Goal: Information Seeking & Learning: Learn about a topic

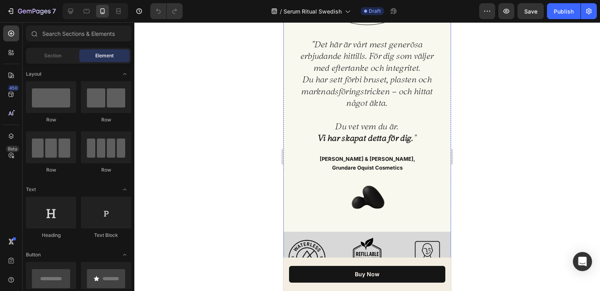
scroll to position [279, 0]
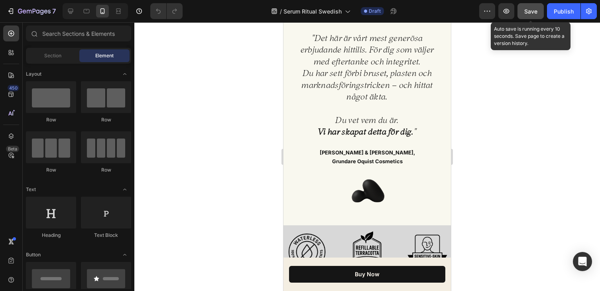
click at [529, 16] on button "Save" at bounding box center [530, 11] width 26 height 16
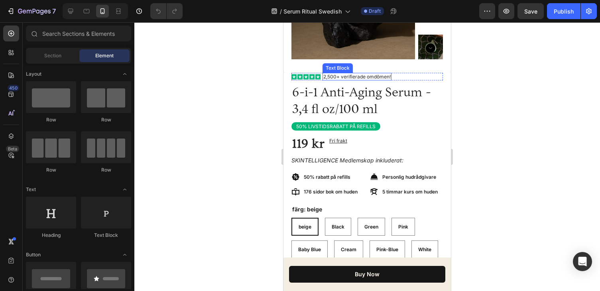
scroll to position [708, 0]
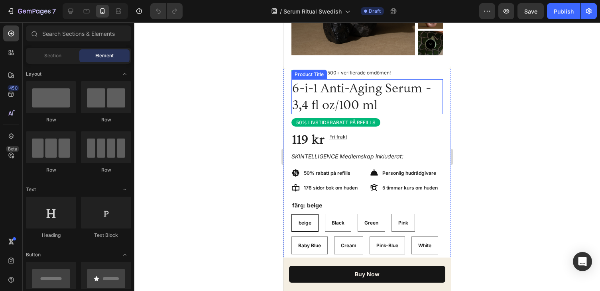
click at [356, 102] on h1 "6-i-1 Anti-Aging Serum - 3,4 fl oz/100 ml" at bounding box center [366, 96] width 151 height 35
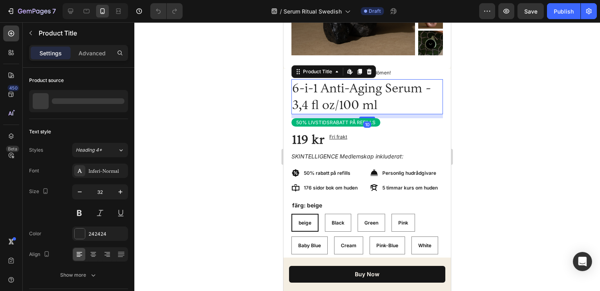
click at [335, 108] on h1 "6-i-1 Anti-Aging Serum - 3,4 fl oz/100 ml" at bounding box center [366, 96] width 151 height 35
click at [340, 108] on h1 "6-i-1 Anti-Aging Serum - 3,4 fl oz/100 ml" at bounding box center [366, 96] width 151 height 35
click at [339, 108] on h1 "6-i-1 Anti-Aging Serum - 3,4 fl oz/100 ml" at bounding box center [366, 96] width 151 height 35
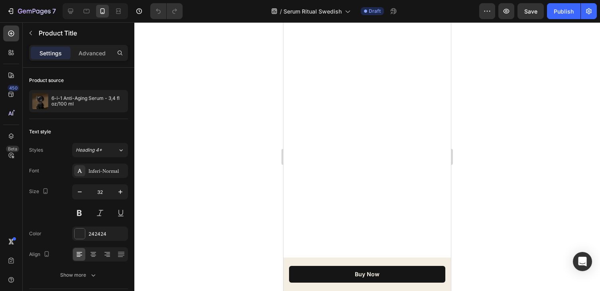
scroll to position [2403, 0]
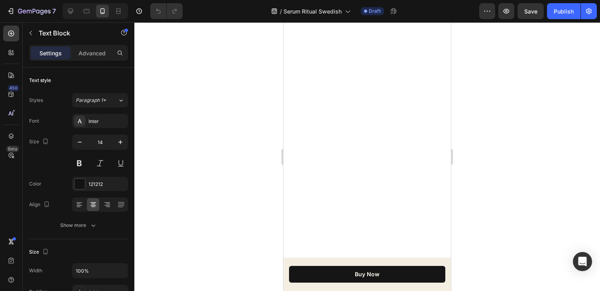
click at [458, 122] on div at bounding box center [366, 156] width 465 height 269
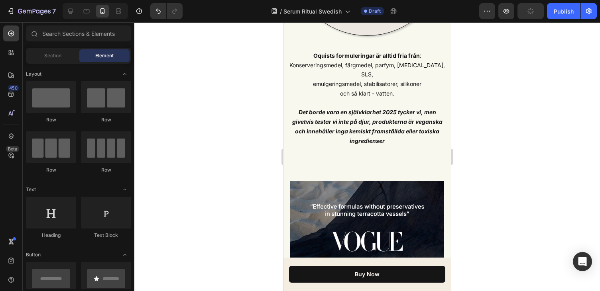
scroll to position [2405, 0]
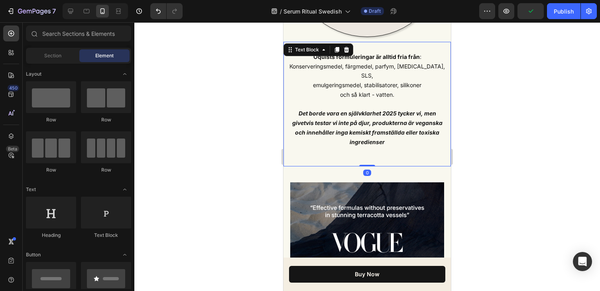
click at [403, 127] on p "Oquists formuleringar är alltid fria från : Konserveringsmedel, färgmedel, parf…" at bounding box center [366, 104] width 159 height 104
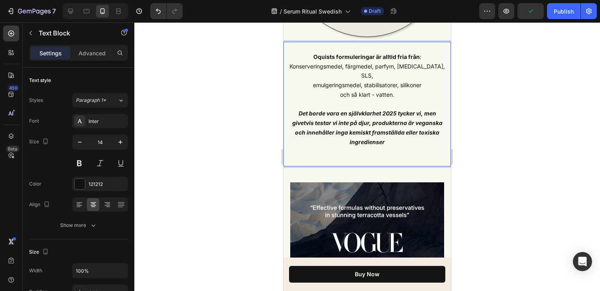
click at [402, 129] on p "Oquists formuleringar är alltid fria från : Konserveringsmedel, färgmedel, parf…" at bounding box center [366, 104] width 159 height 104
click at [392, 133] on strong "Det borde vara en självklarhet 2025 tycker vi, men givetvis testar vi inte på d…" at bounding box center [367, 127] width 150 height 35
click at [426, 134] on p "Oquists formuleringar är alltid fria från : Konserveringsmedel, färgmedel, parf…" at bounding box center [366, 104] width 159 height 104
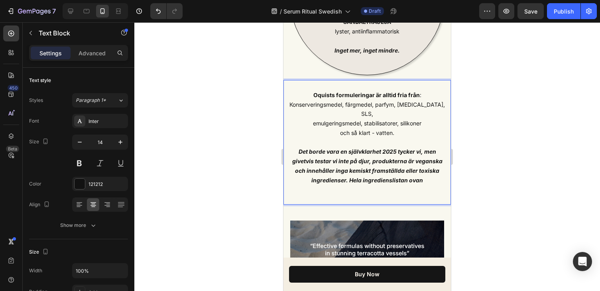
scroll to position [2367, 0]
click at [423, 171] on p "Oquists formuleringar är alltid fria från : Konserveringsmedel, färgmedel, parf…" at bounding box center [366, 142] width 159 height 104
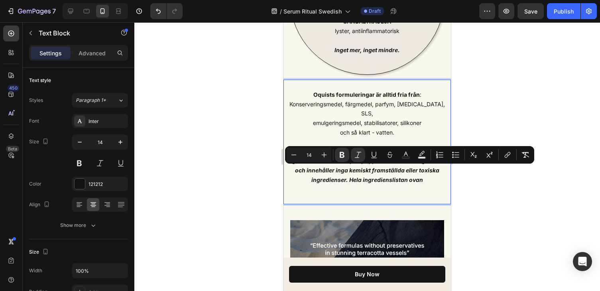
drag, startPoint x: 423, startPoint y: 171, endPoint x: 350, endPoint y: 169, distance: 73.3
click at [350, 169] on p "Oquists formuleringar är alltid fria från : Konserveringsmedel, färgmedel, parf…" at bounding box center [366, 142] width 159 height 104
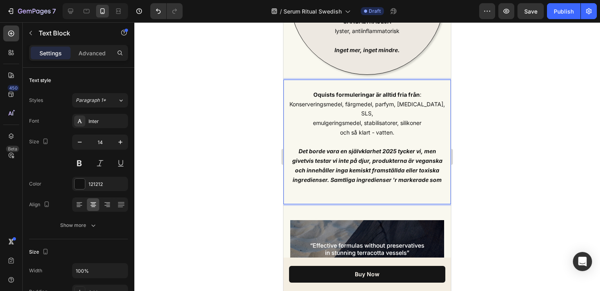
click at [393, 168] on strong "Det borde vara en självklarhet 2025 tycker vi, men givetvis testar vi inte på d…" at bounding box center [367, 165] width 150 height 35
click at [441, 170] on strong "Det borde vara en självklarhet 2025 tycker vi, men givetvis testar vi inte på d…" at bounding box center [367, 165] width 151 height 35
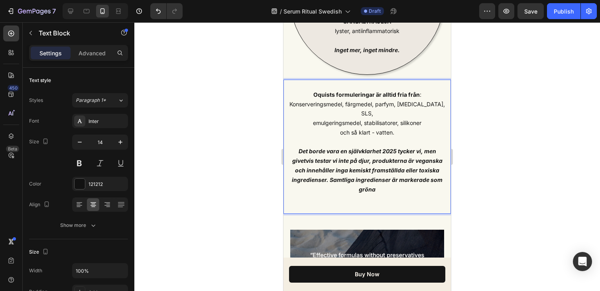
click at [376, 152] on strong "Det borde vara en självklarhet 2025 tycker vi, men givetvis testar vi inte på d…" at bounding box center [367, 170] width 151 height 45
click at [384, 178] on p "Oquists formuleringar är alltid fria från : Konserveringsmedel, färgmedel, parf…" at bounding box center [366, 147] width 159 height 114
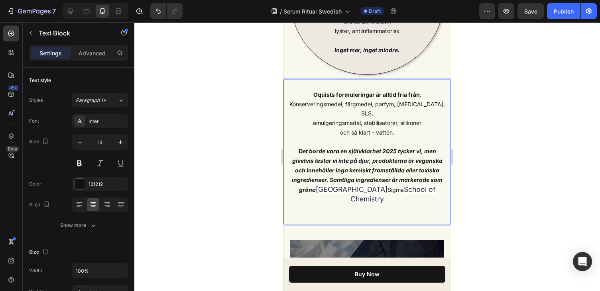
click at [317, 179] on strong "Det borde vara en självklarhet 2025 tycker vi, men givetvis testar vi inte på d…" at bounding box center [367, 170] width 151 height 45
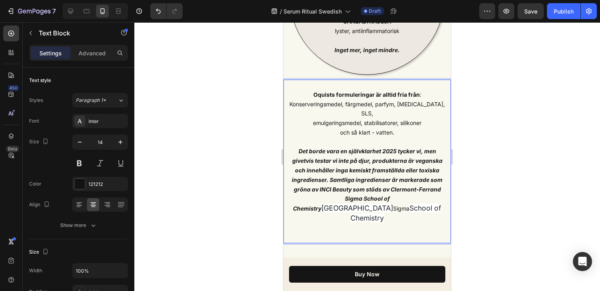
drag, startPoint x: 413, startPoint y: 200, endPoint x: 368, endPoint y: 188, distance: 46.8
click at [368, 188] on p "Oquists formuleringar är alltid fria från : Konserveringsmedel, färgmedel, parf…" at bounding box center [366, 161] width 159 height 143
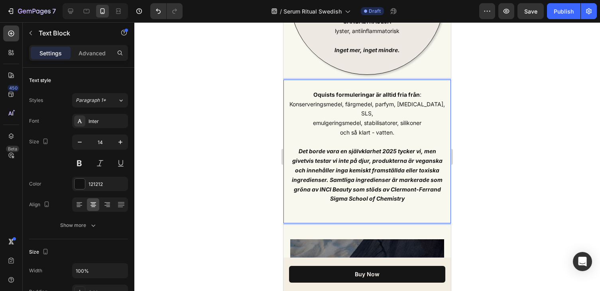
click at [462, 178] on div at bounding box center [366, 156] width 465 height 269
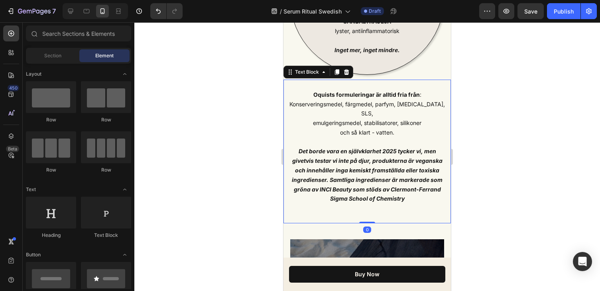
click at [310, 181] on strong "Det borde vara en självklarhet 2025 tycker vi, men givetvis testar vi inte på d…" at bounding box center [367, 175] width 151 height 54
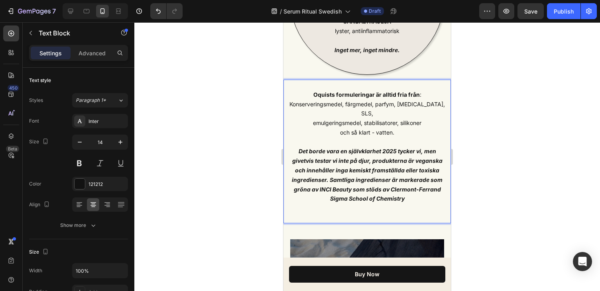
click at [294, 180] on strong "Det borde vara en självklarhet 2025 tycker vi, men givetvis testar vi inte på d…" at bounding box center [367, 175] width 151 height 54
click at [310, 179] on strong "Det borde vara en självklarhet 2025 tycker vi, men givetvis testar vi inte på d…" at bounding box center [367, 175] width 151 height 54
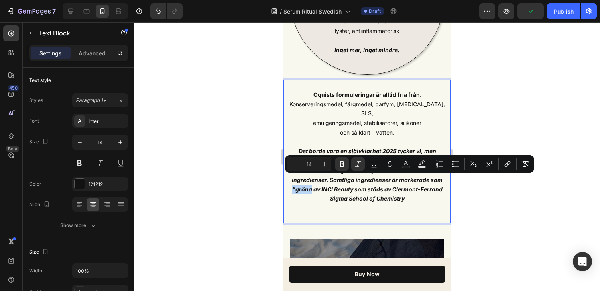
drag, startPoint x: 311, startPoint y: 180, endPoint x: 289, endPoint y: 183, distance: 22.0
click at [289, 183] on p "Oquists formuleringar är alltid fria från : Konserveringsmedel, färgmedel, parf…" at bounding box center [366, 151] width 159 height 123
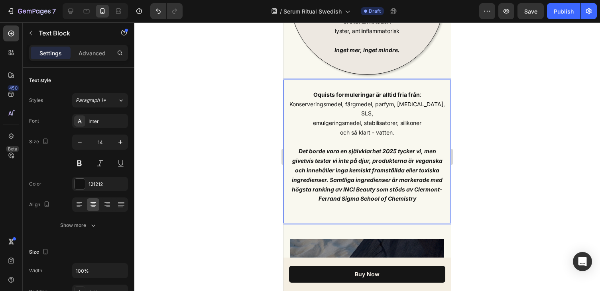
click at [392, 180] on strong "Det borde vara en självklarhet 2025 tycker vi, men givetvis testar vi inte på d…" at bounding box center [367, 175] width 151 height 54
click at [423, 180] on strong "Det borde vara en självklarhet 2025 tycker vi, men givetvis testar vi inte på d…" at bounding box center [367, 175] width 151 height 54
click at [463, 180] on div at bounding box center [366, 156] width 465 height 269
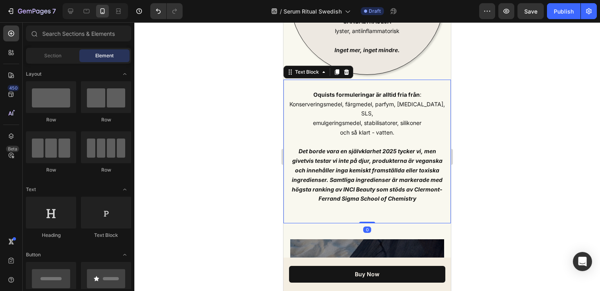
click at [439, 184] on p "Oquists formuleringar är alltid fria från : Konserveringsmedel, färgmedel, parf…" at bounding box center [366, 151] width 159 height 123
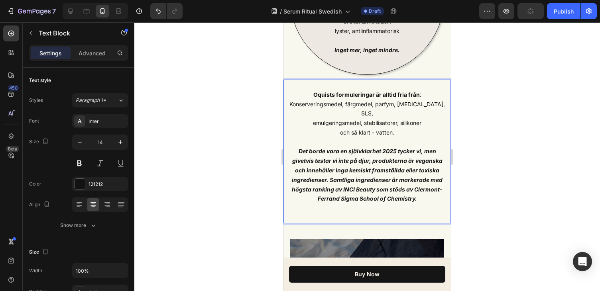
click at [504, 182] on div at bounding box center [366, 156] width 465 height 269
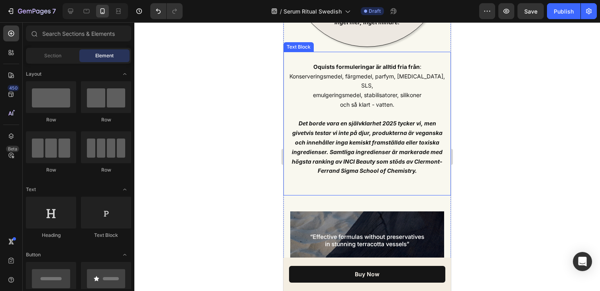
scroll to position [2395, 0]
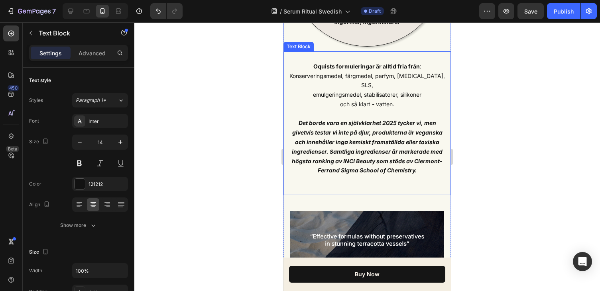
click at [382, 157] on p "Oquists formuleringar är alltid fria från : Konserveringsmedel, färgmedel, parf…" at bounding box center [366, 123] width 159 height 123
click at [439, 143] on strong "Det borde vara en självklarhet 2025 tycker vi, men givetvis testar vi inte på d…" at bounding box center [367, 147] width 151 height 54
click at [352, 153] on strong "Det borde vara en självklarhet 2025 tycker vi, men givetvis testar vi inte på d…" at bounding box center [367, 147] width 151 height 54
click at [482, 149] on div at bounding box center [366, 156] width 465 height 269
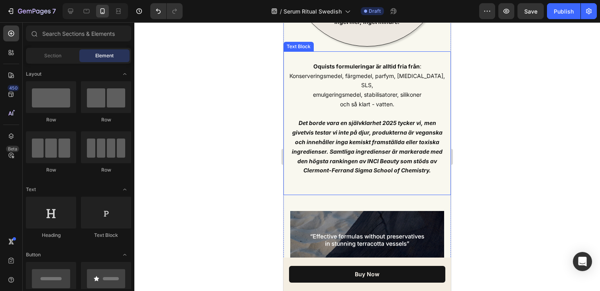
click at [404, 154] on strong "Det borde vara en självklarhet 2025 tycker vi, men givetvis testar vi inte på d…" at bounding box center [367, 147] width 151 height 54
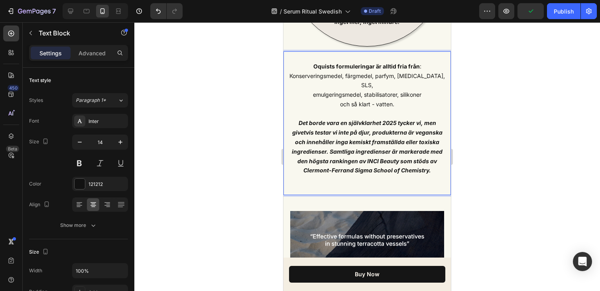
click at [429, 152] on strong "Det borde vara en självklarhet 2025 tycker vi, men givetvis testar vi inte på d…" at bounding box center [367, 147] width 151 height 54
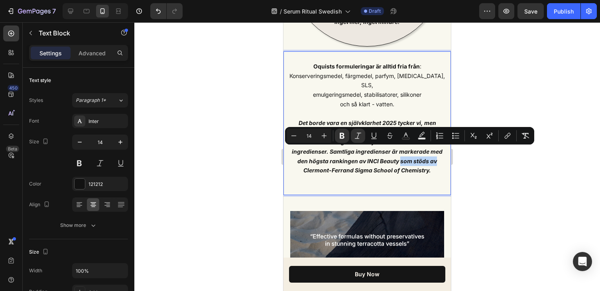
drag, startPoint x: 436, startPoint y: 152, endPoint x: 402, endPoint y: 154, distance: 34.3
click at [402, 154] on strong "Det borde vara en självklarhet 2025 tycker vi, men givetvis testar vi inte på d…" at bounding box center [367, 147] width 151 height 54
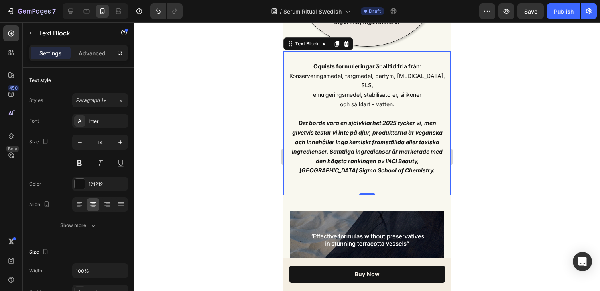
click at [466, 152] on div at bounding box center [366, 156] width 465 height 269
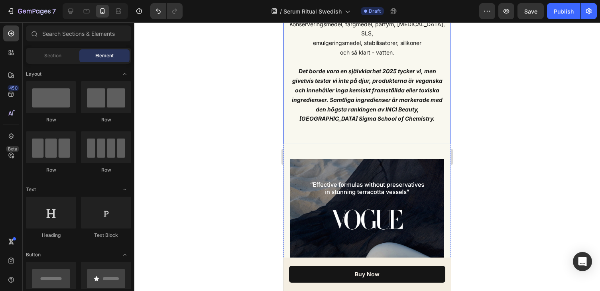
scroll to position [2470, 0]
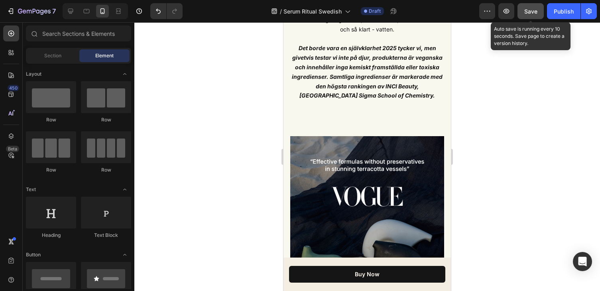
click at [528, 9] on span "Save" at bounding box center [530, 11] width 13 height 7
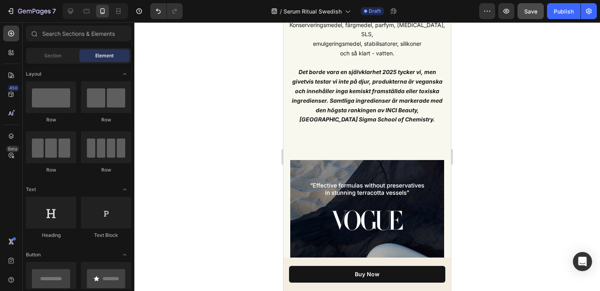
scroll to position [2426, 0]
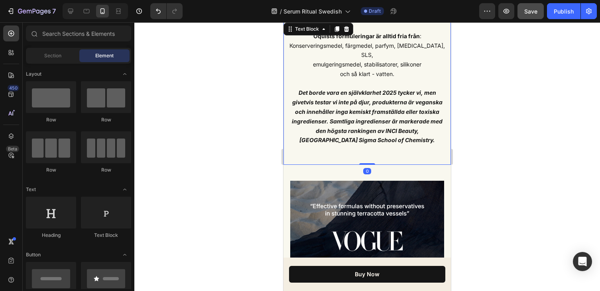
click at [414, 122] on strong "Det borde vara en självklarhet 2025 tycker vi, men givetvis testar vi inte på d…" at bounding box center [367, 116] width 151 height 54
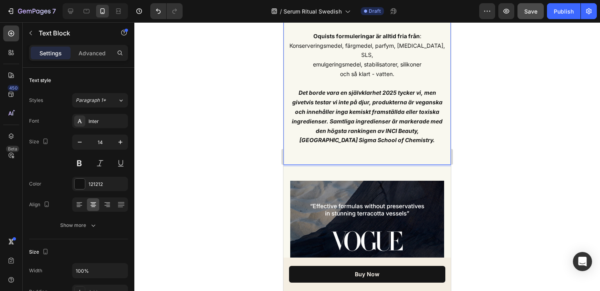
click at [421, 125] on p "Oquists formuleringar är alltid fria från : Konserveringsmedel, färgmedel, parf…" at bounding box center [366, 92] width 159 height 123
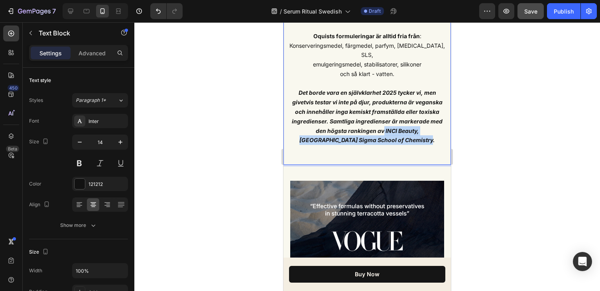
drag, startPoint x: 411, startPoint y: 132, endPoint x: 358, endPoint y: 123, distance: 53.5
click at [358, 123] on p "Oquists formuleringar är alltid fria från : Konserveringsmedel, färgmedel, parf…" at bounding box center [366, 92] width 159 height 123
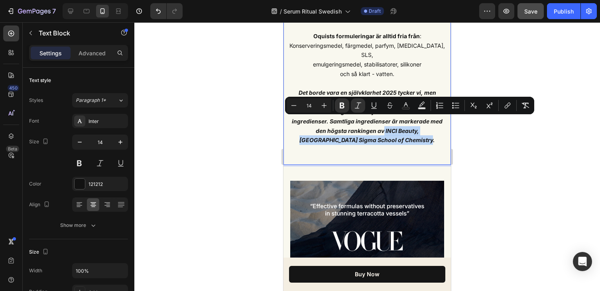
click at [384, 127] on strong "Det borde vara en självklarhet 2025 tycker vi, men givetvis testar vi inte på d…" at bounding box center [367, 116] width 151 height 54
click at [406, 131] on p "Oquists formuleringar är alltid fria från : Konserveringsmedel, färgmedel, parf…" at bounding box center [366, 92] width 159 height 123
click at [397, 133] on strong "Det borde vara en självklarhet 2025 tycker vi, men givetvis testar vi inte på d…" at bounding box center [367, 116] width 151 height 54
drag, startPoint x: 402, startPoint y: 131, endPoint x: 359, endPoint y: 121, distance: 44.6
click at [359, 121] on strong "Det borde vara en självklarhet 2025 tycker vi, men givetvis testar vi inte på d…" at bounding box center [367, 116] width 151 height 54
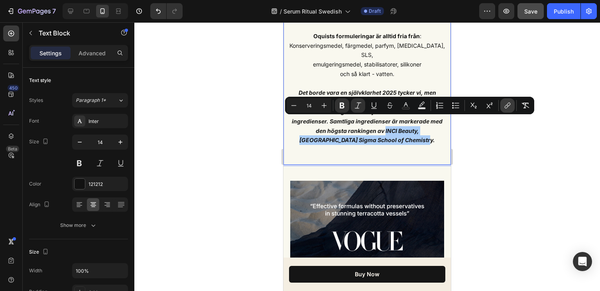
click at [509, 102] on icon "Editor contextual toolbar" at bounding box center [507, 106] width 8 height 8
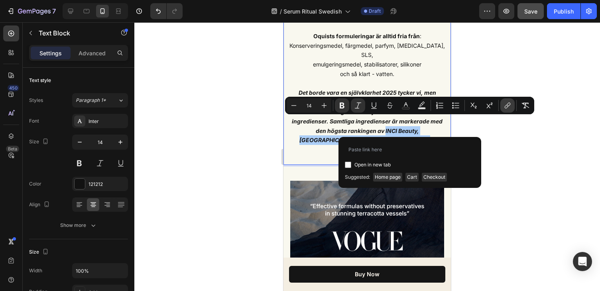
type input "[URL][DOMAIN_NAME]"
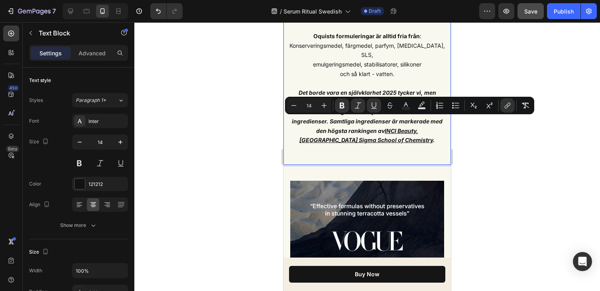
click at [502, 152] on div at bounding box center [366, 156] width 465 height 269
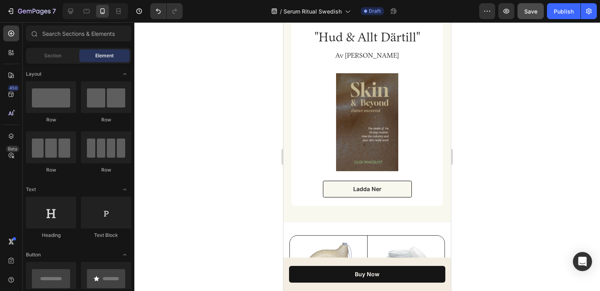
scroll to position [4670, 0]
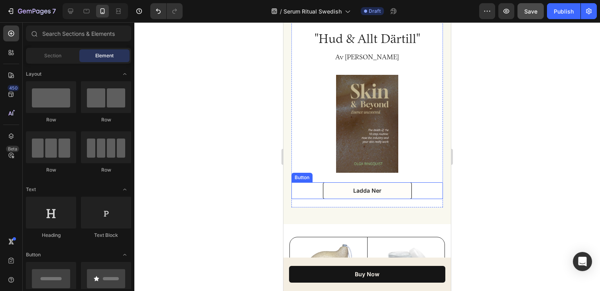
click at [389, 189] on link "Ladda Ner" at bounding box center [367, 190] width 89 height 17
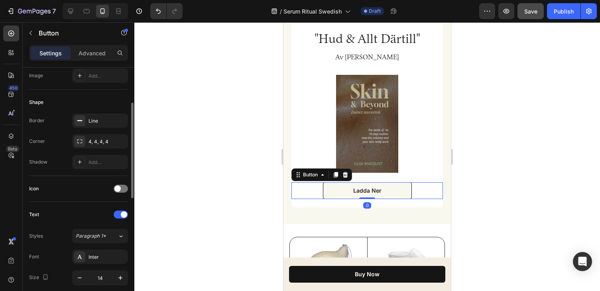
scroll to position [387, 0]
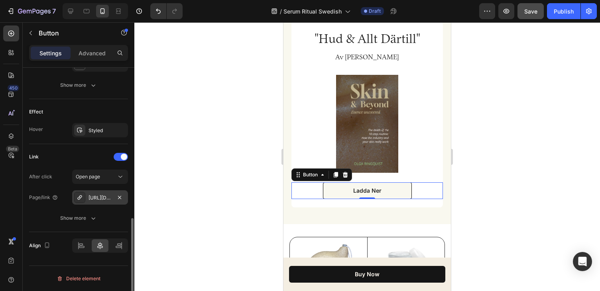
click at [97, 198] on div "[URL][DOMAIN_NAME]" at bounding box center [99, 197] width 23 height 7
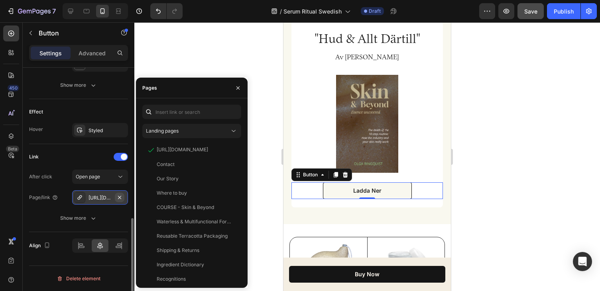
click at [117, 198] on icon "button" at bounding box center [119, 197] width 6 height 6
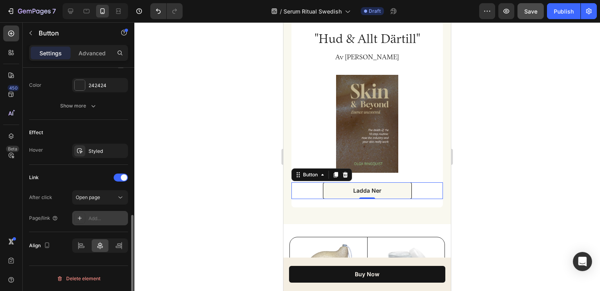
scroll to position [367, 0]
click at [102, 218] on div "Add..." at bounding box center [106, 218] width 37 height 7
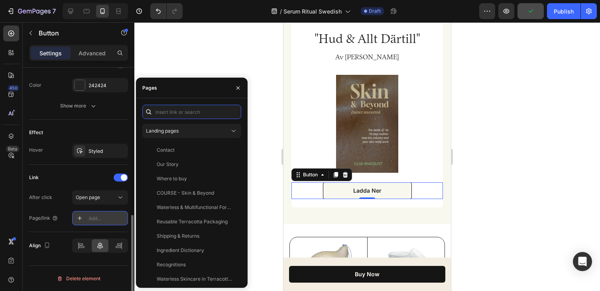
paste input "[URL][DOMAIN_NAME]"
type input "[URL][DOMAIN_NAME]"
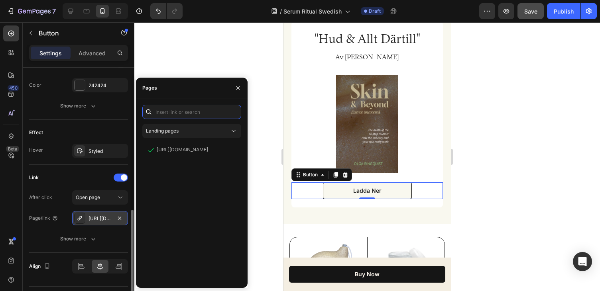
scroll to position [0, 0]
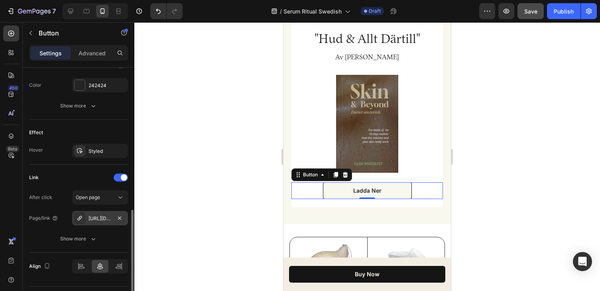
click at [265, 231] on div at bounding box center [366, 156] width 465 height 269
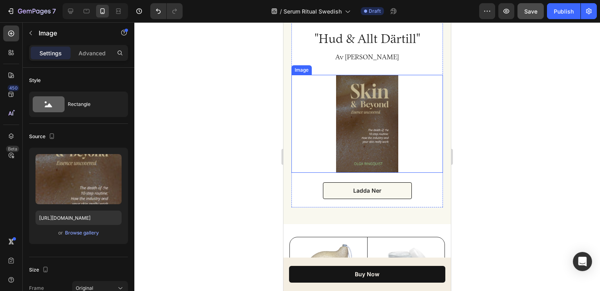
click at [377, 148] on img at bounding box center [367, 124] width 62 height 98
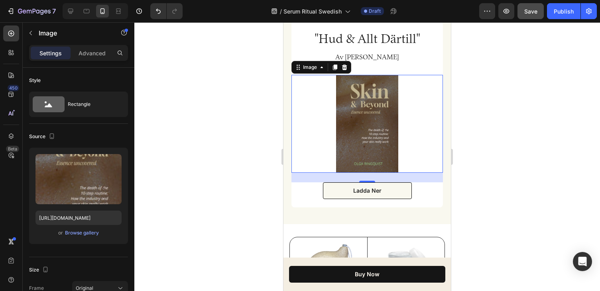
click at [473, 123] on div at bounding box center [366, 156] width 465 height 269
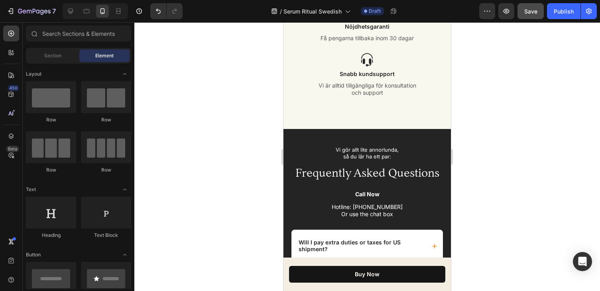
scroll to position [5314, 0]
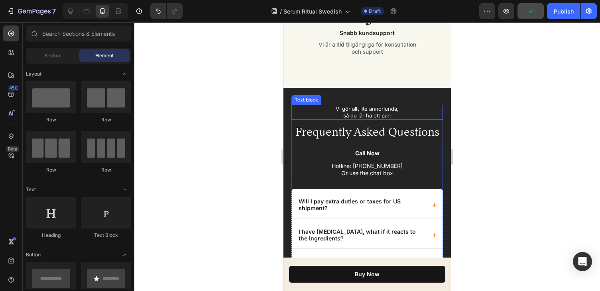
click at [384, 116] on p "så du lär ha ett par:" at bounding box center [367, 115] width 150 height 7
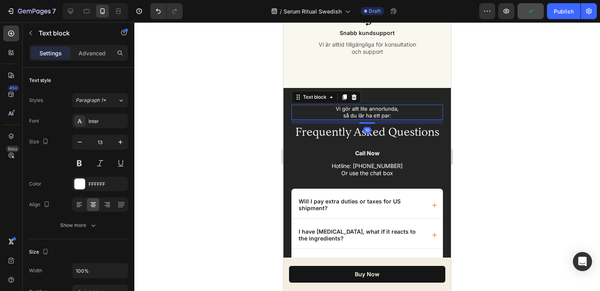
click at [384, 115] on p "så du lär ha ett par:" at bounding box center [367, 115] width 150 height 7
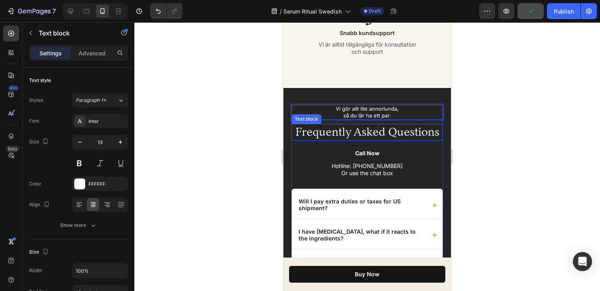
click at [391, 135] on p "Frequently Asked Questions" at bounding box center [367, 132] width 150 height 15
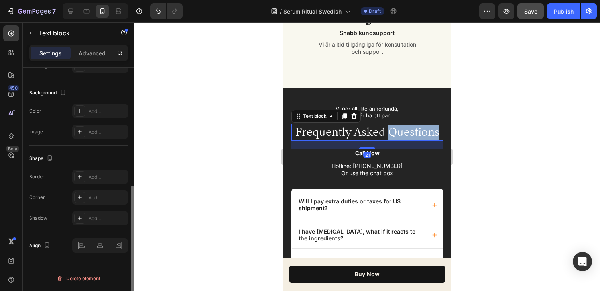
click at [391, 135] on p "Frequently Asked Questions" at bounding box center [367, 132] width 150 height 15
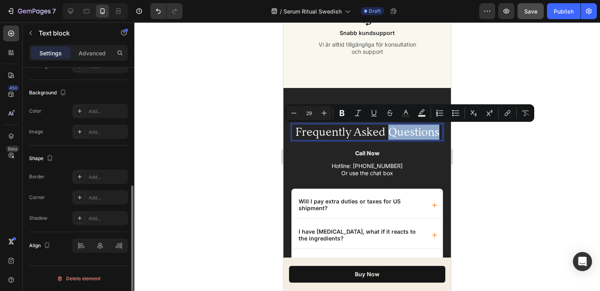
click at [407, 132] on p "Frequently Asked Questions" at bounding box center [367, 132] width 150 height 15
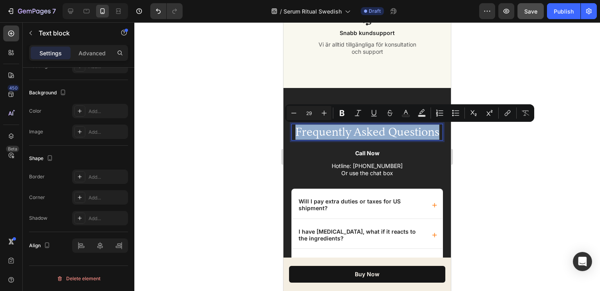
drag, startPoint x: 438, startPoint y: 134, endPoint x: 293, endPoint y: 135, distance: 144.6
click at [293, 135] on p "Frequently Asked Questions" at bounding box center [367, 132] width 150 height 15
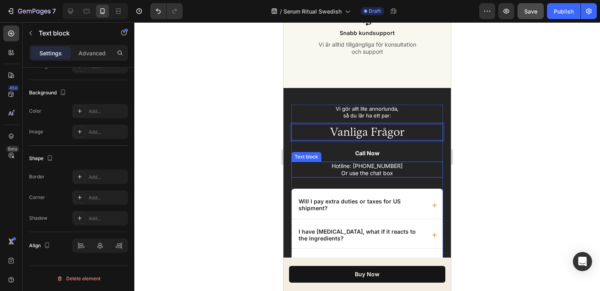
click at [406, 164] on p "Hotline: [PHONE_NUMBER] Or use the chat box" at bounding box center [367, 170] width 150 height 14
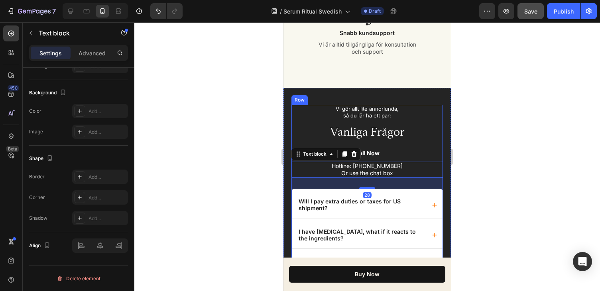
click at [380, 157] on div "Call Now" at bounding box center [366, 153] width 151 height 9
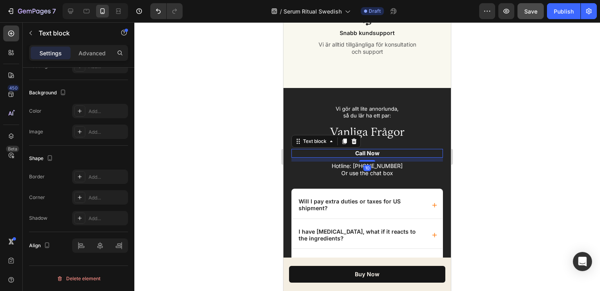
click at [378, 155] on p "Call Now" at bounding box center [367, 153] width 150 height 7
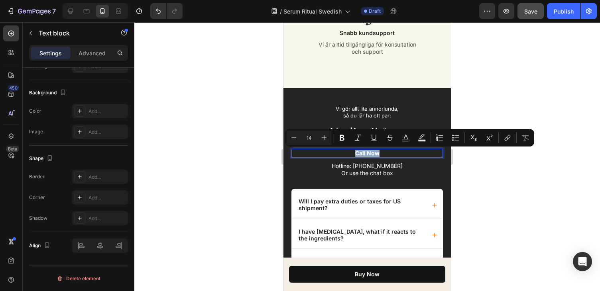
drag, startPoint x: 378, startPoint y: 155, endPoint x: 357, endPoint y: 156, distance: 22.0
click at [357, 156] on p "Call Now" at bounding box center [367, 153] width 150 height 7
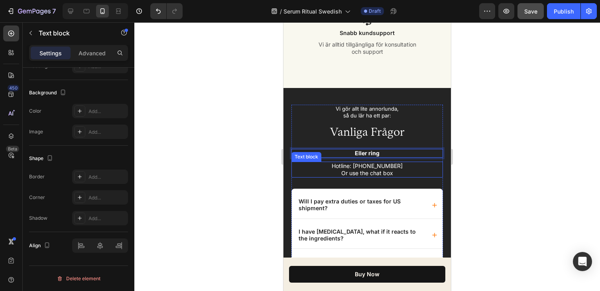
click at [375, 167] on p "Hotline: [PHONE_NUMBER] Or use the chat box" at bounding box center [367, 170] width 150 height 14
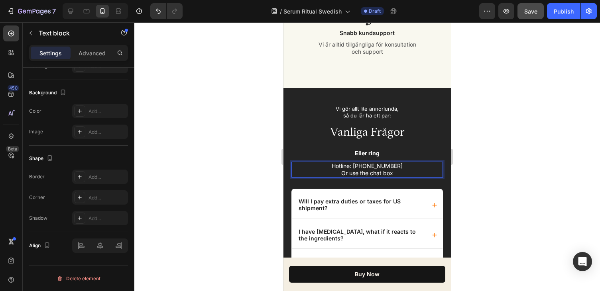
click at [382, 172] on p "Hotline: [PHONE_NUMBER] Or use the chat box" at bounding box center [367, 170] width 150 height 14
click at [370, 153] on p "Eller ring" at bounding box center [367, 153] width 150 height 7
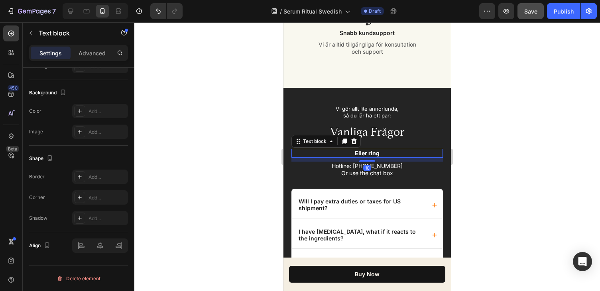
click at [380, 153] on p "Eller ring" at bounding box center [367, 153] width 150 height 7
drag, startPoint x: 380, startPoint y: 153, endPoint x: 351, endPoint y: 154, distance: 28.7
click at [351, 154] on p "Eller ring" at bounding box center [367, 153] width 150 height 7
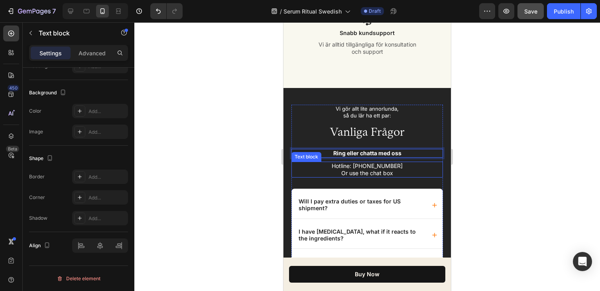
click at [369, 168] on p "Hotline: [PHONE_NUMBER] Or use the chat box" at bounding box center [367, 170] width 150 height 14
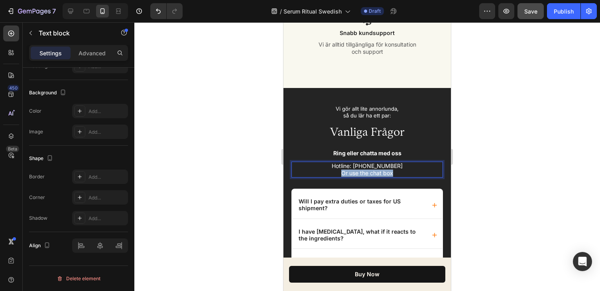
drag, startPoint x: 395, startPoint y: 174, endPoint x: 334, endPoint y: 176, distance: 61.4
click at [334, 176] on p "Hotline: [PHONE_NUMBER] Or use the chat box" at bounding box center [367, 170] width 150 height 14
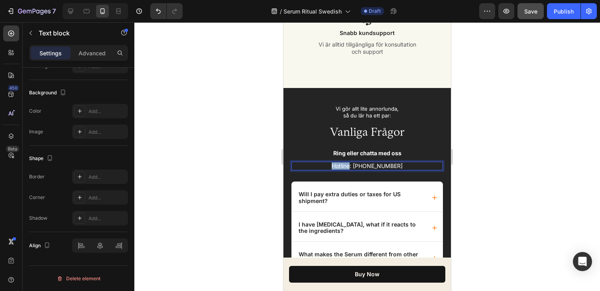
drag, startPoint x: 355, startPoint y: 167, endPoint x: 336, endPoint y: 169, distance: 19.2
click at [336, 169] on p "Hotline: [PHONE_NUMBER]" at bounding box center [367, 166] width 150 height 7
click at [398, 166] on p "Telefon: [PHONE_NUMBER]" at bounding box center [367, 166] width 150 height 7
click at [470, 143] on div at bounding box center [366, 156] width 465 height 269
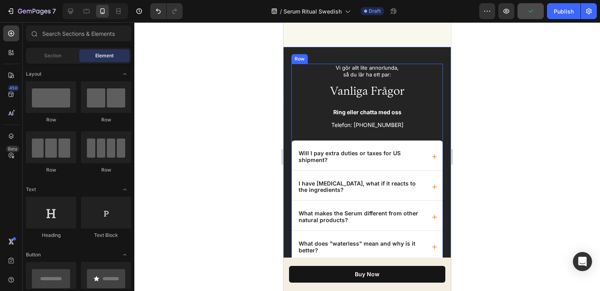
scroll to position [5406, 0]
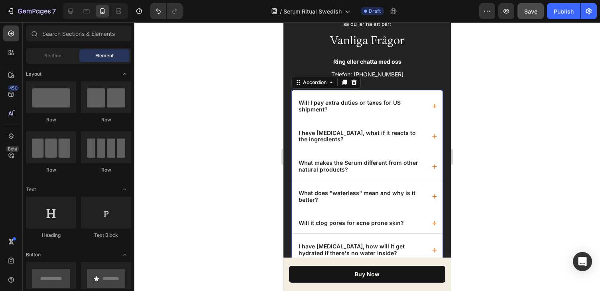
click at [368, 96] on div "Will I pay extra duties or taxes for US shipment?" at bounding box center [367, 105] width 151 height 30
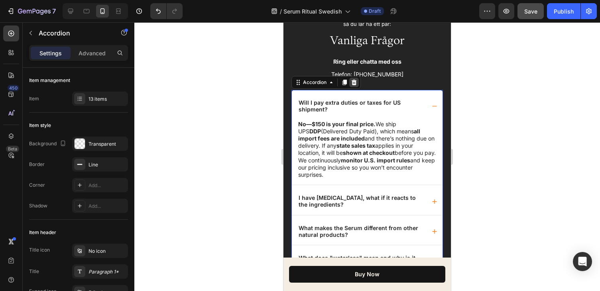
click at [354, 85] on icon at bounding box center [353, 83] width 5 height 6
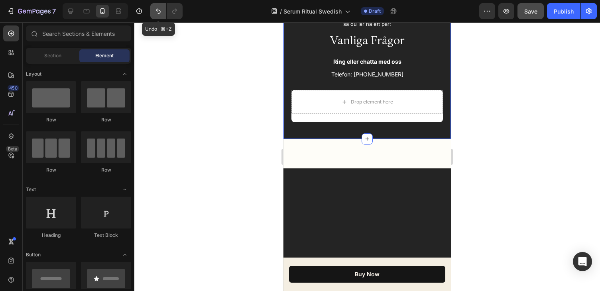
click at [157, 14] on icon "Undo/Redo" at bounding box center [158, 11] width 8 height 8
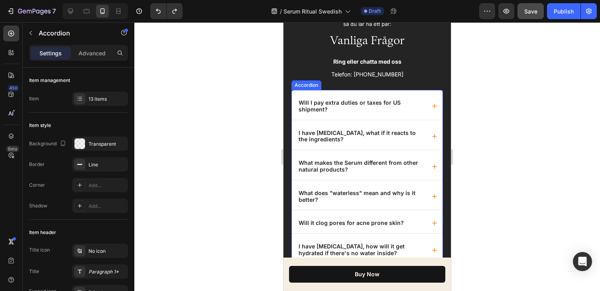
click at [354, 112] on p "Will I pay extra duties or taxes for US shipment?" at bounding box center [361, 107] width 126 height 14
click at [354, 85] on icon at bounding box center [354, 82] width 6 height 6
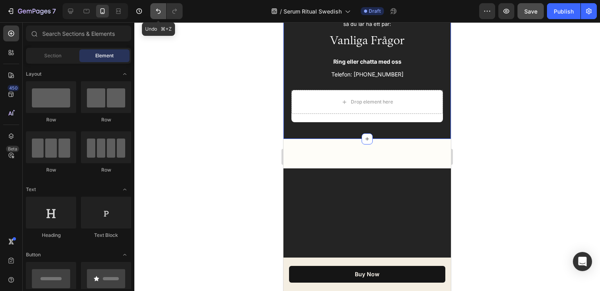
click at [159, 10] on icon "Undo/Redo" at bounding box center [158, 11] width 5 height 5
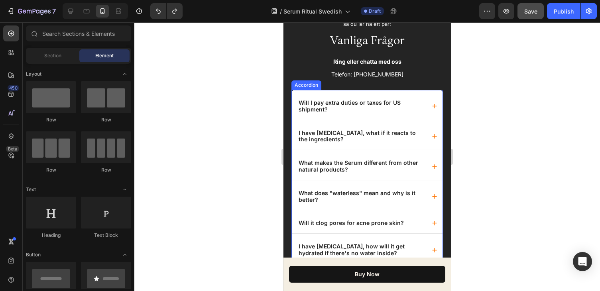
click at [355, 113] on div "Will I pay extra duties or taxes for US shipment?" at bounding box center [361, 106] width 128 height 16
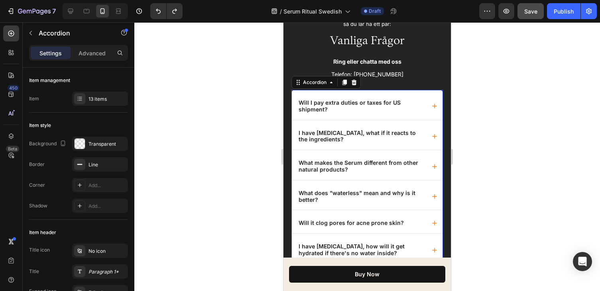
click at [435, 96] on div "Will I pay extra duties or taxes for US shipment?" at bounding box center [367, 105] width 151 height 30
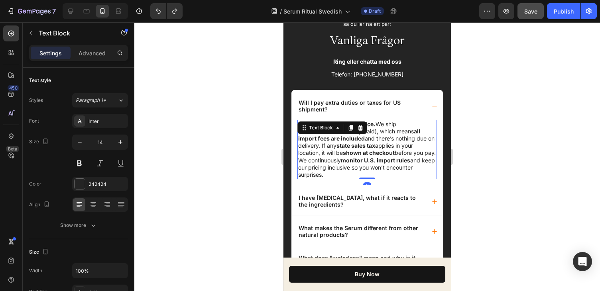
click at [404, 125] on p "No—$150 is your final price. We ship UPS DDP (Delivered Duty Paid), which means…" at bounding box center [367, 150] width 138 height 58
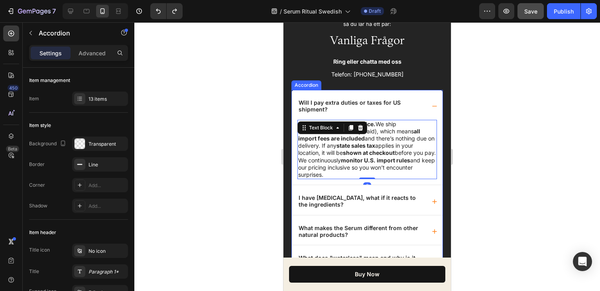
click at [399, 113] on div "Will I pay extra duties or taxes for US shipment?" at bounding box center [361, 106] width 128 height 16
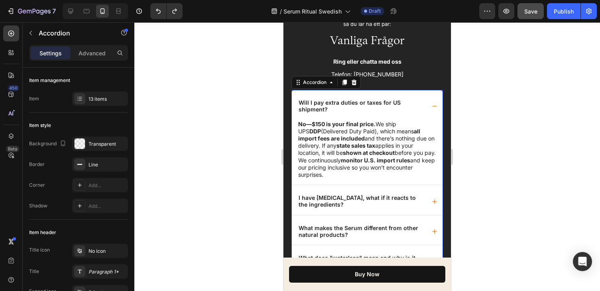
click at [342, 107] on p "Will I pay extra duties or taxes for US shipment?" at bounding box center [361, 107] width 126 height 14
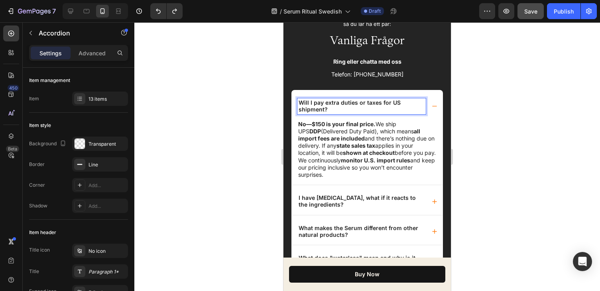
click at [367, 111] on p "Will I pay extra duties or taxes for US shipment?" at bounding box center [361, 107] width 126 height 14
